Goal: Task Accomplishment & Management: Manage account settings

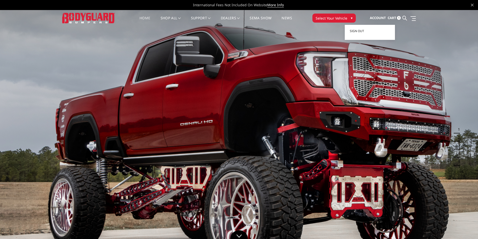
click at [379, 17] on span "Account" at bounding box center [378, 18] width 16 height 5
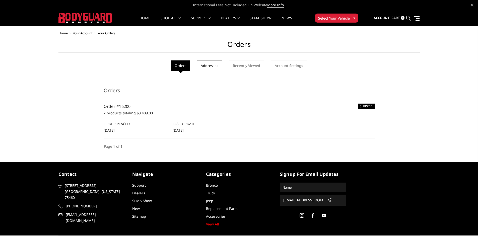
click at [216, 69] on link "Addresses" at bounding box center [210, 65] width 26 height 11
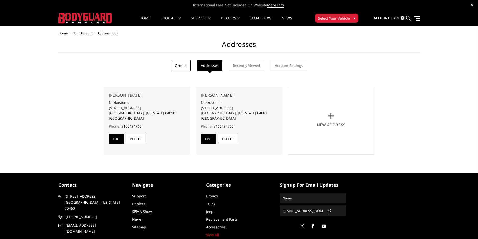
click at [182, 65] on link "Orders" at bounding box center [181, 65] width 20 height 11
